Goal: Find specific page/section: Find specific page/section

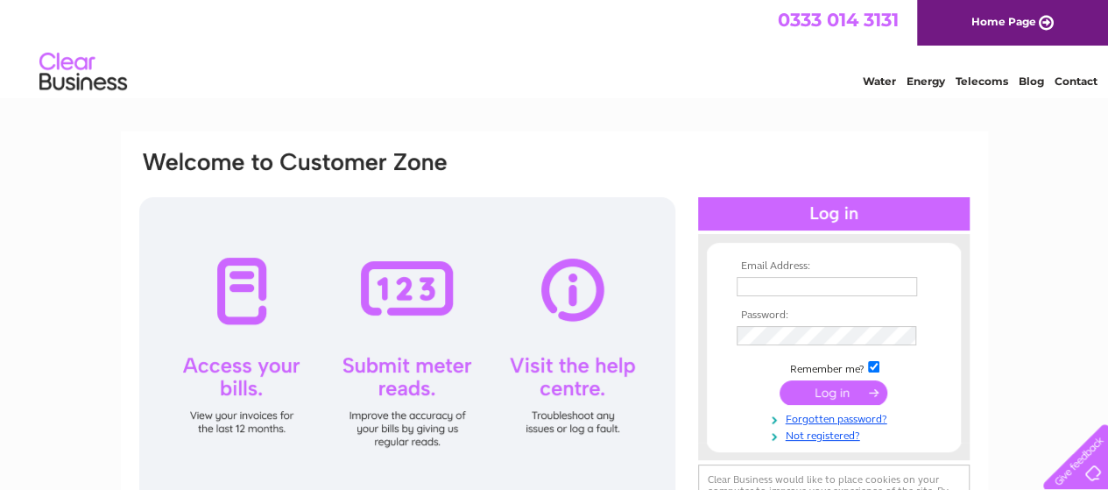
type input "[EMAIL_ADDRESS][DOMAIN_NAME]"
click at [814, 388] on input "submit" at bounding box center [834, 392] width 108 height 25
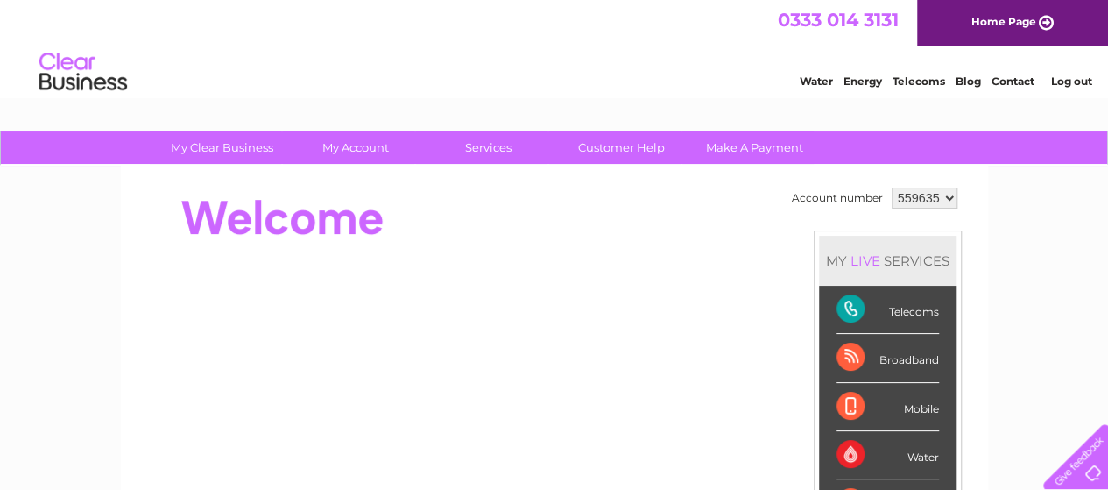
click at [916, 314] on div "Telecoms" at bounding box center [887, 310] width 102 height 48
click at [1096, 483] on div at bounding box center [1072, 453] width 72 height 72
click at [914, 350] on div "Broadband" at bounding box center [887, 358] width 102 height 48
click at [865, 351] on div "Broadband" at bounding box center [887, 358] width 102 height 48
drag, startPoint x: 850, startPoint y: 356, endPoint x: 849, endPoint y: 339, distance: 17.5
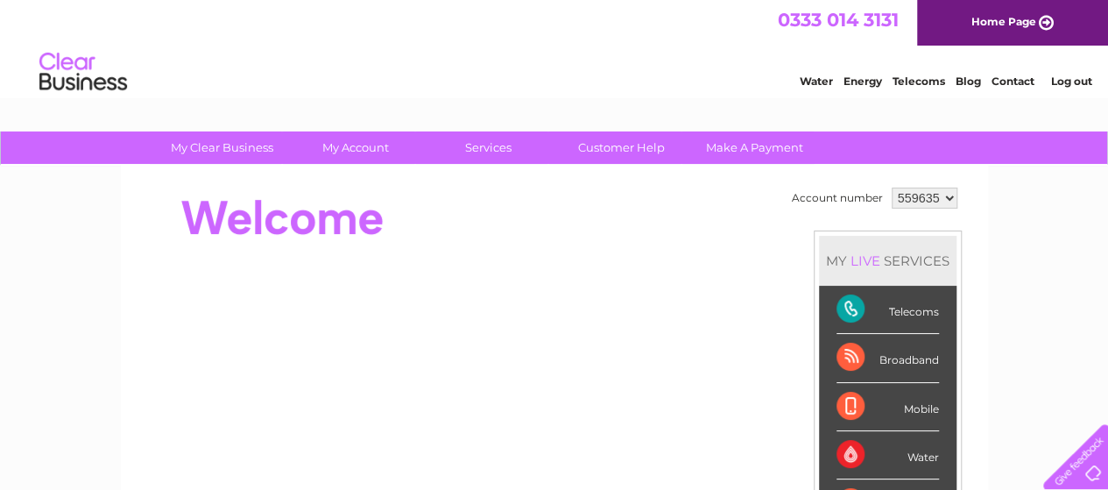
drag, startPoint x: 849, startPoint y: 339, endPoint x: 1072, endPoint y: 283, distance: 230.3
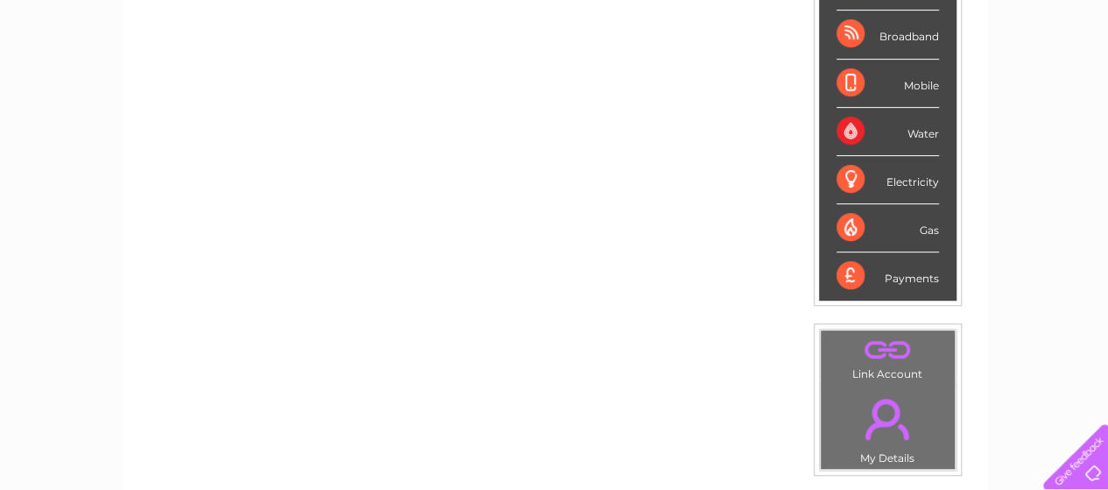
scroll to position [326, 0]
